Goal: Find specific page/section: Find specific page/section

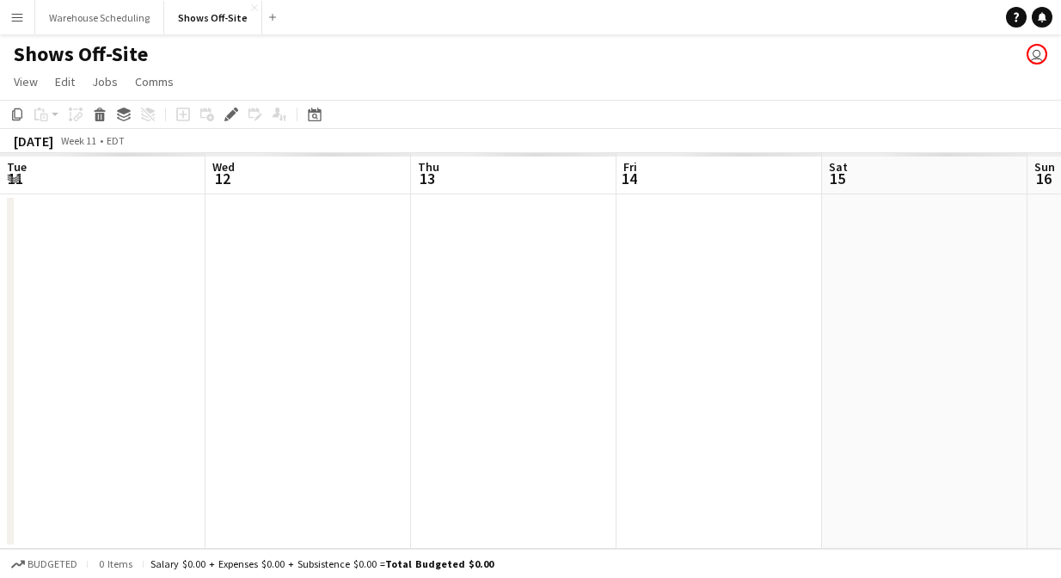
scroll to position [0, 591]
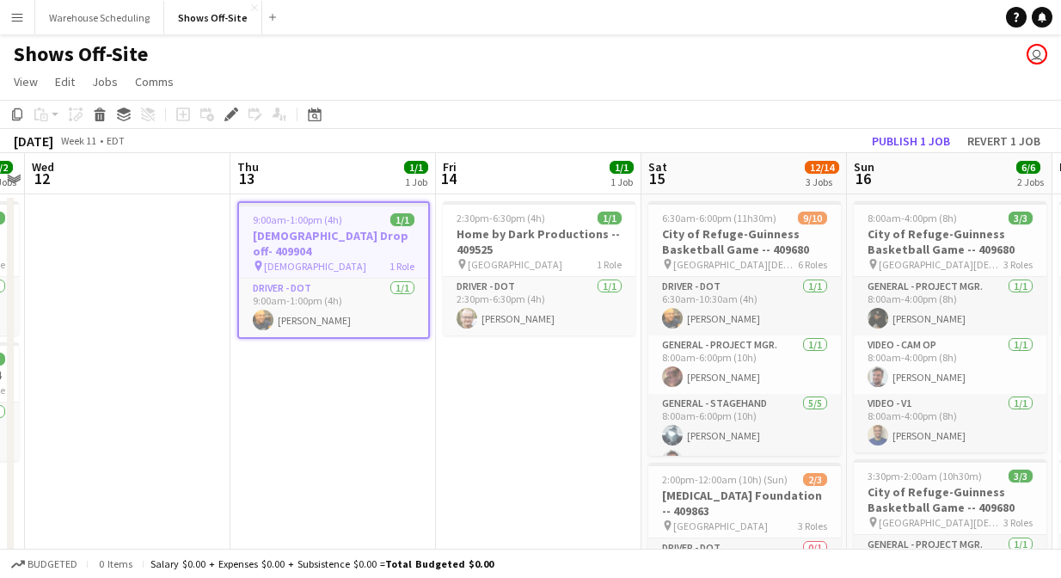
click at [0, 21] on button "Menu" at bounding box center [17, 17] width 34 height 34
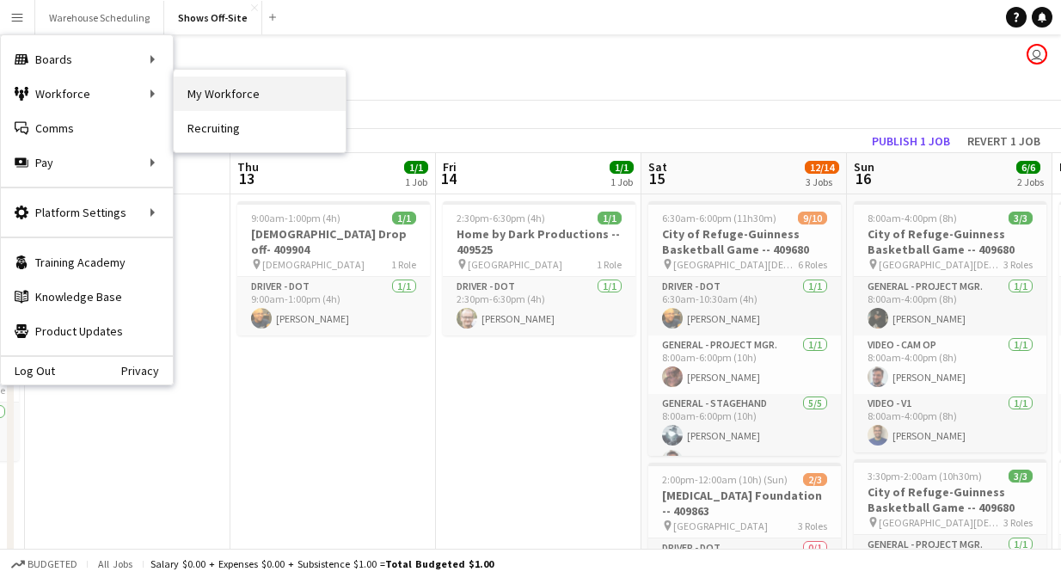
click at [183, 84] on link "My Workforce" at bounding box center [260, 94] width 172 height 34
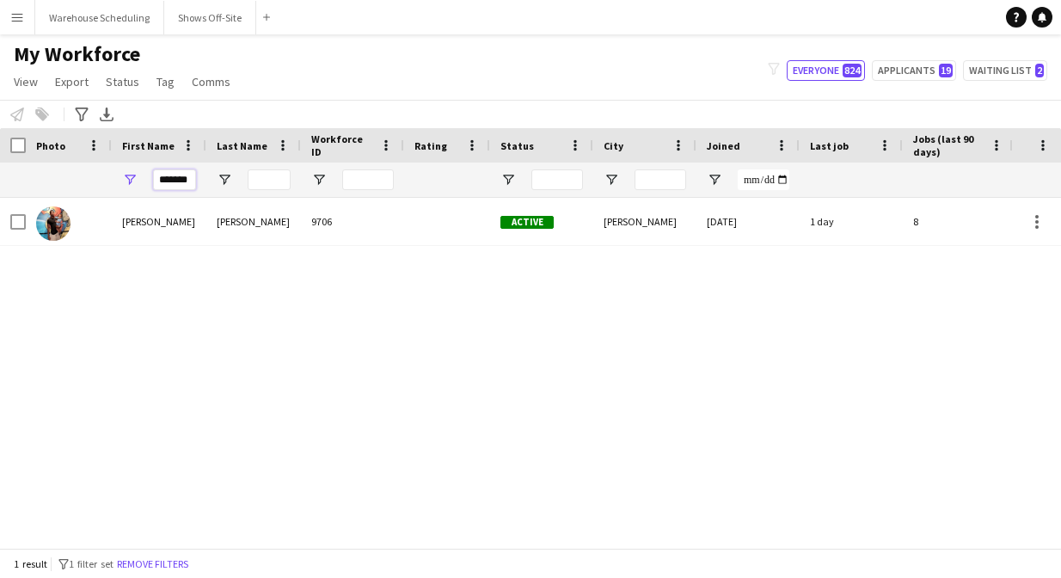
drag, startPoint x: 194, startPoint y: 184, endPoint x: 88, endPoint y: 184, distance: 106.6
click at [87, 184] on div "*******" at bounding box center [932, 179] width 1864 height 34
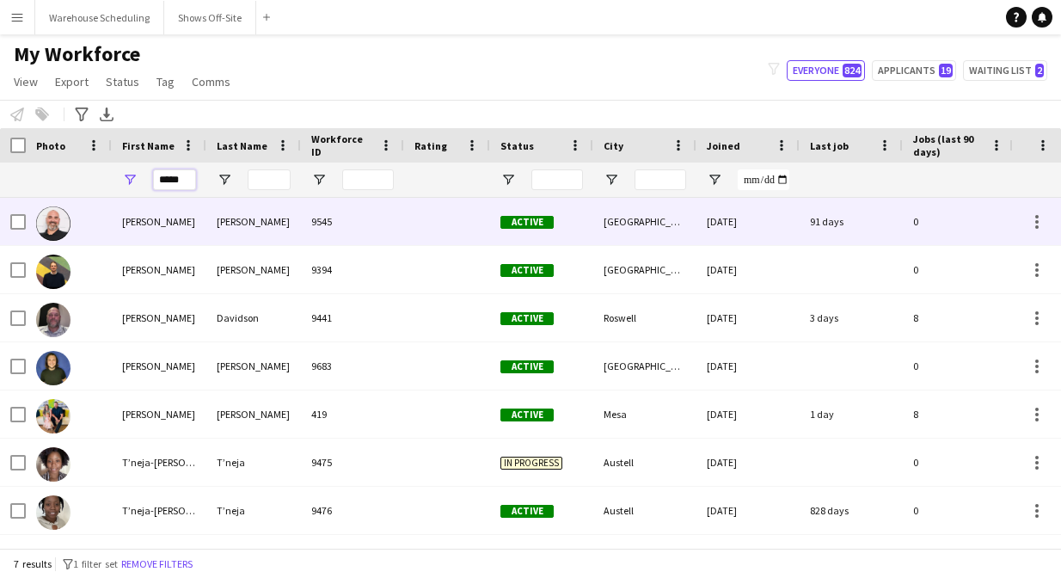
type input "*****"
click at [351, 230] on div "9545" at bounding box center [352, 221] width 103 height 47
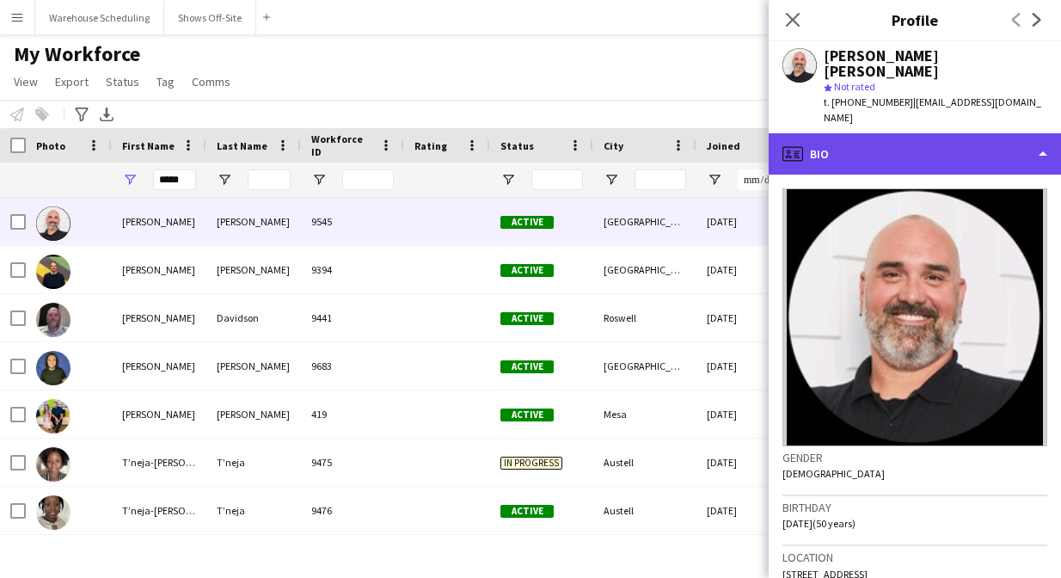
click at [919, 133] on div "profile Bio" at bounding box center [914, 153] width 292 height 41
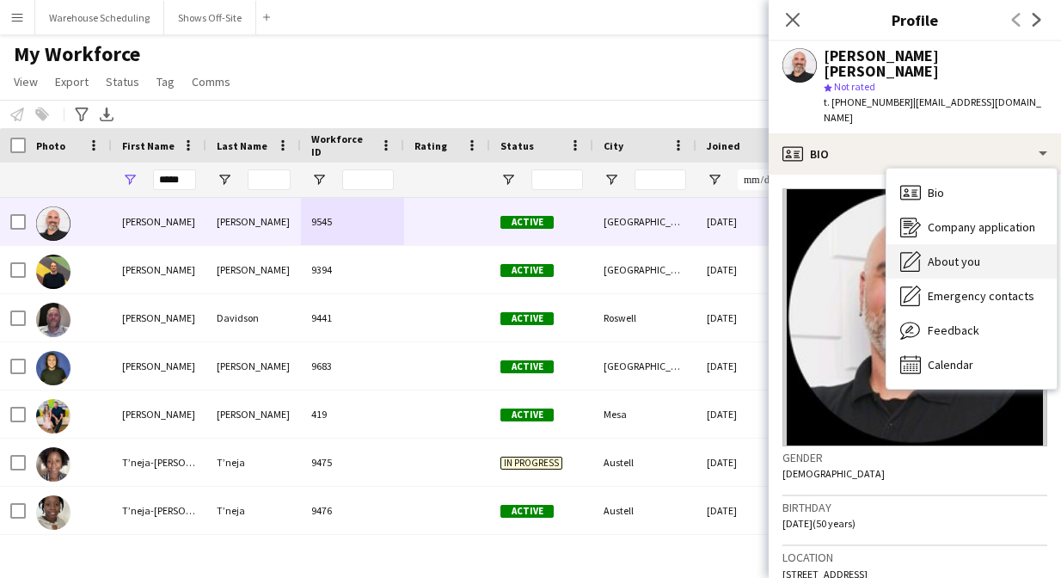
click at [962, 254] on span "About you" at bounding box center [954, 261] width 52 height 15
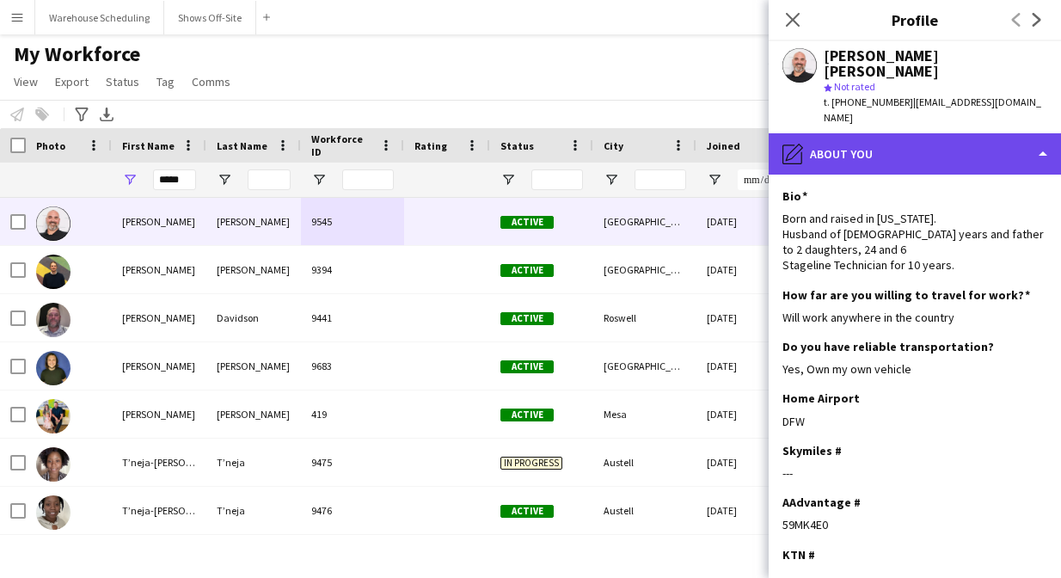
click at [936, 133] on div "pencil4 About you" at bounding box center [914, 153] width 292 height 41
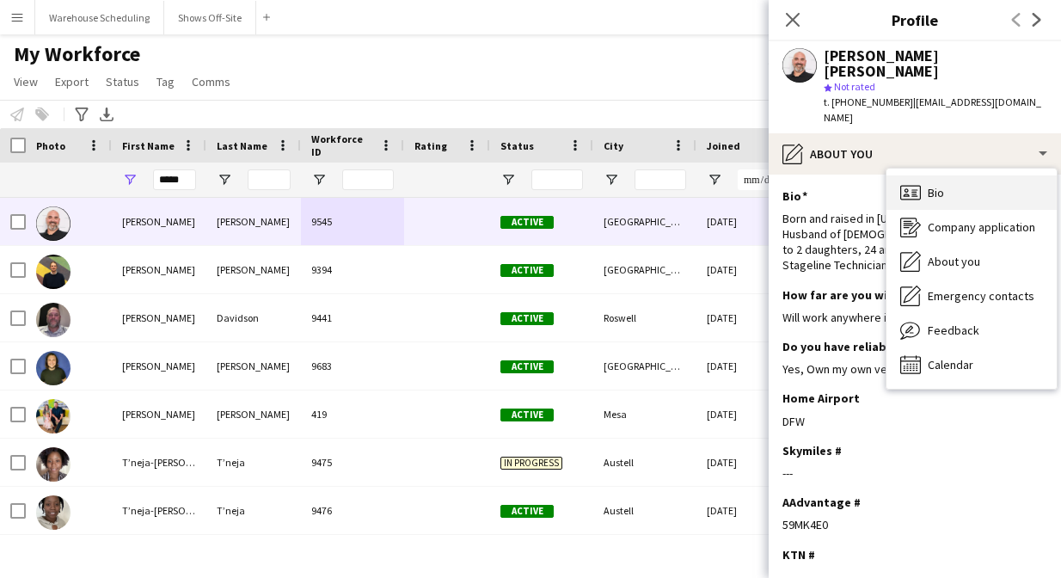
click at [952, 175] on div "Bio Bio" at bounding box center [971, 192] width 170 height 34
